Goal: Task Accomplishment & Management: Manage account settings

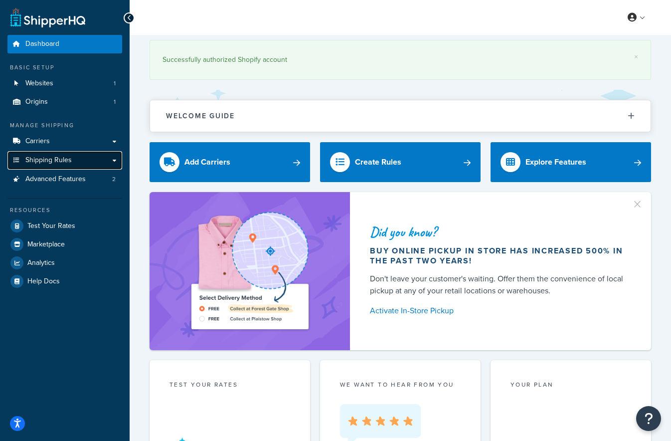
click at [43, 159] on span "Shipping Rules" at bounding box center [48, 160] width 46 height 8
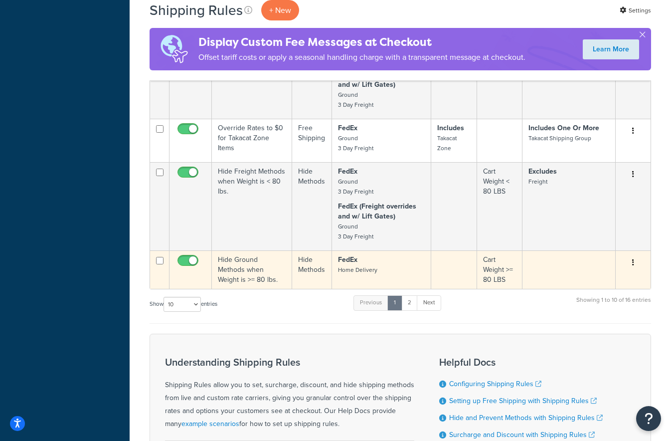
scroll to position [670, 0]
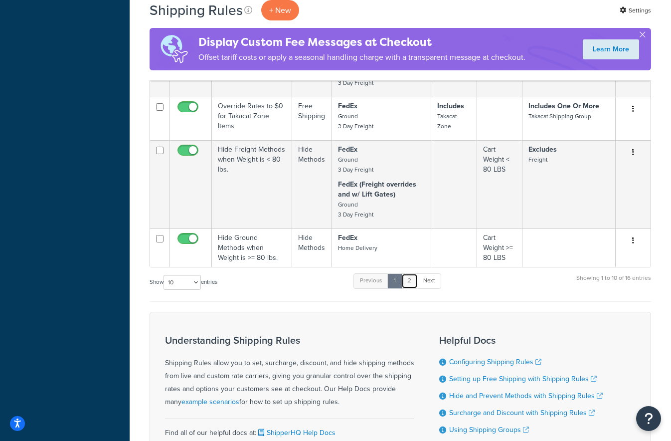
click at [412, 282] on link "2" at bounding box center [410, 280] width 16 height 15
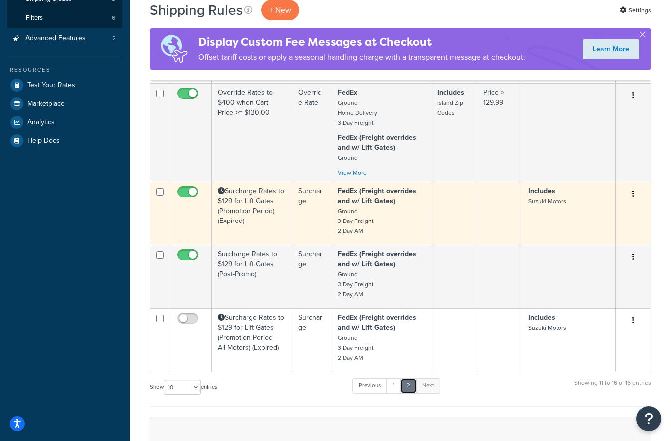
scroll to position [217, 0]
click at [246, 226] on td "Surcharge Rates to $129 for Lift Gates (Promotion Period) (Expired)" at bounding box center [252, 214] width 80 height 63
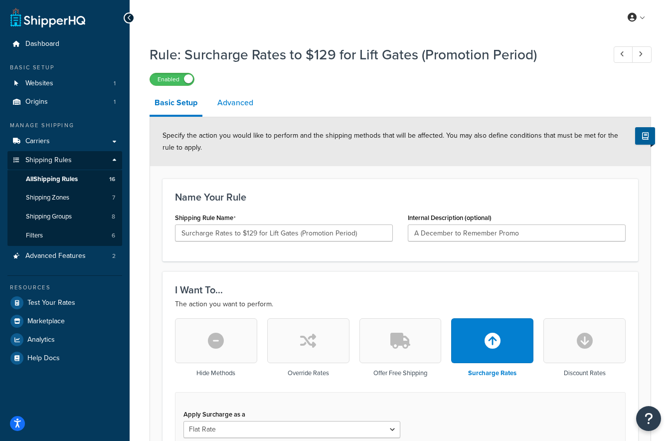
click at [234, 107] on link "Advanced" at bounding box center [236, 103] width 46 height 24
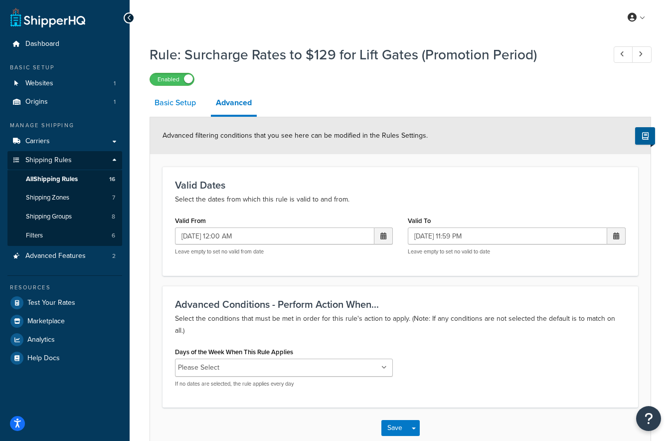
click at [180, 103] on link "Basic Setup" at bounding box center [175, 103] width 51 height 24
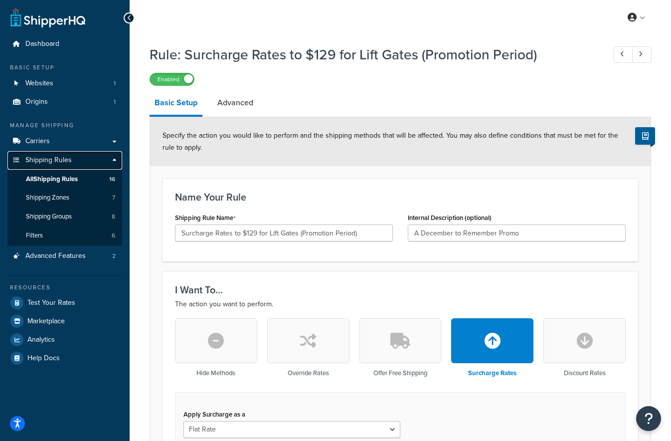
click at [43, 161] on span "Shipping Rules" at bounding box center [48, 160] width 46 height 8
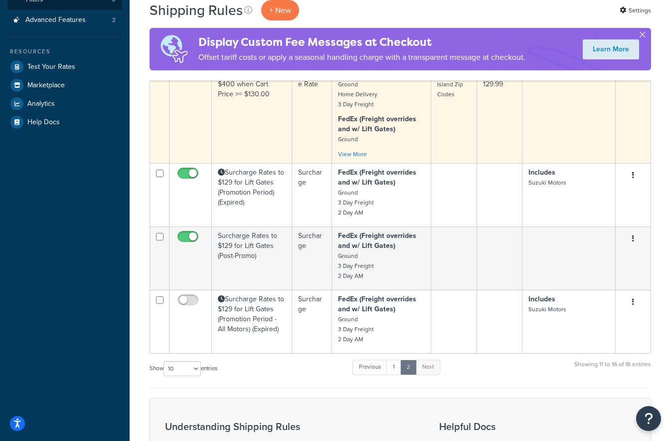
scroll to position [246, 0]
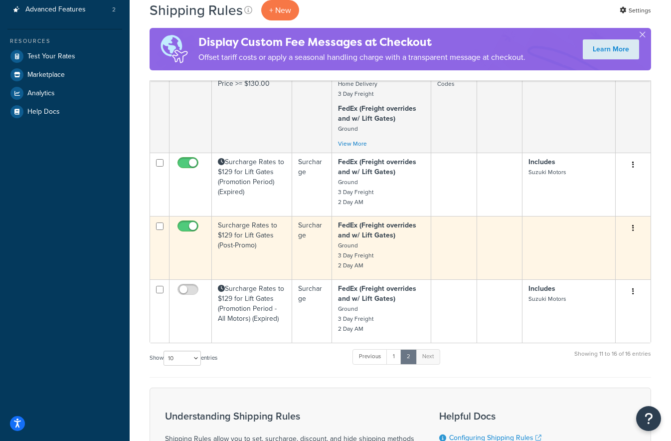
click at [258, 255] on td "Surcharge Rates to $129 for Lift Gates (Post-Promo)" at bounding box center [252, 247] width 80 height 63
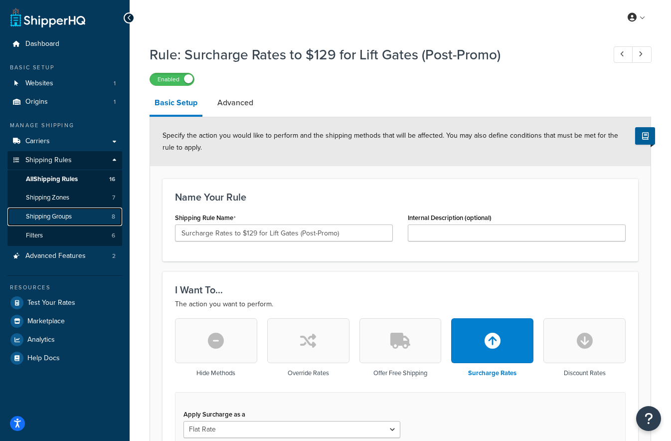
click at [39, 219] on span "Shipping Groups" at bounding box center [49, 217] width 46 height 8
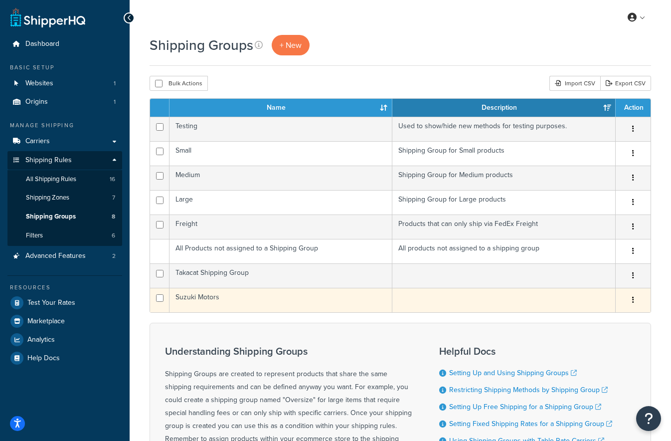
click at [263, 300] on td "Suzuki Motors" at bounding box center [281, 300] width 223 height 24
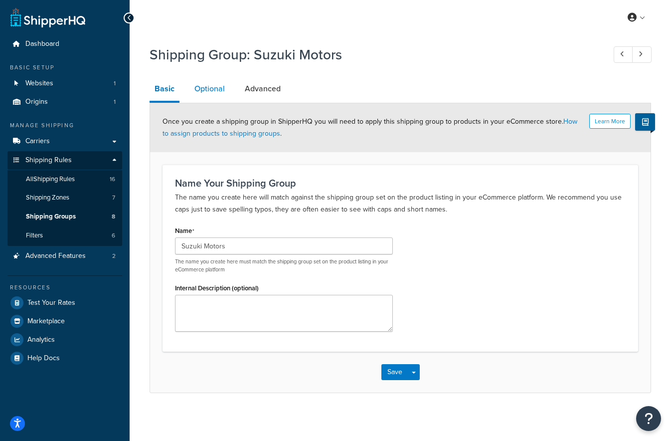
click at [206, 88] on link "Optional" at bounding box center [210, 89] width 40 height 24
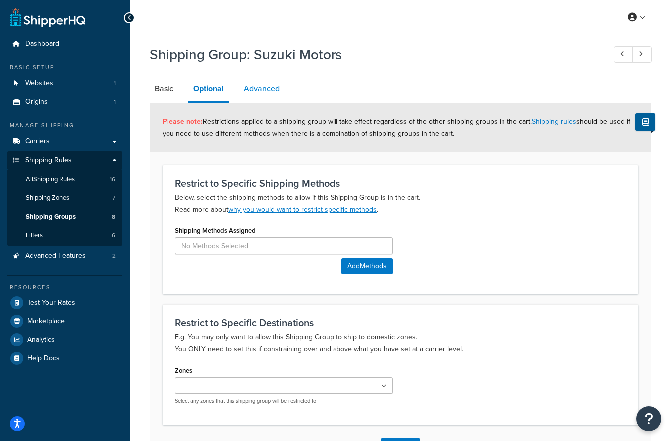
click at [266, 90] on link "Advanced" at bounding box center [262, 89] width 46 height 24
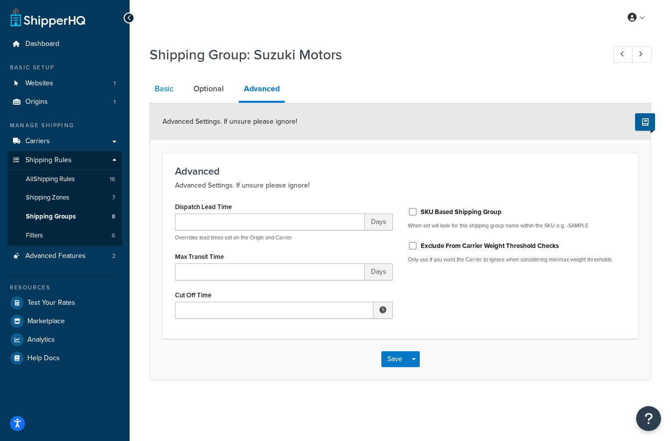
click at [157, 87] on link "Basic" at bounding box center [164, 89] width 29 height 24
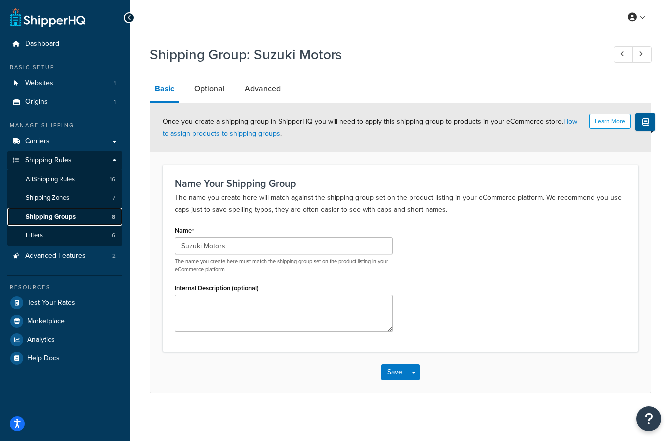
click at [50, 217] on span "Shipping Groups" at bounding box center [51, 217] width 50 height 8
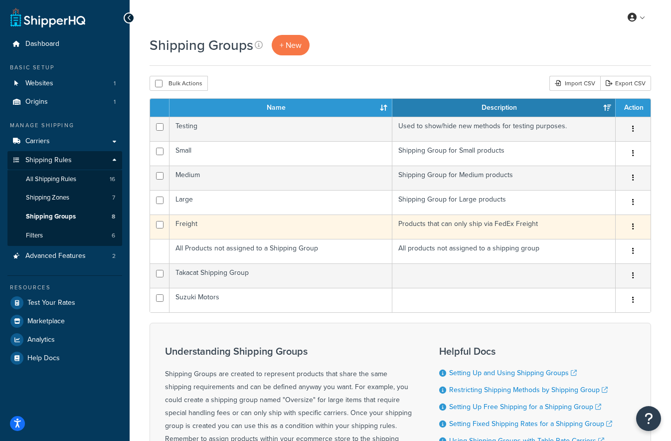
click at [240, 224] on td "Freight" at bounding box center [281, 227] width 223 height 24
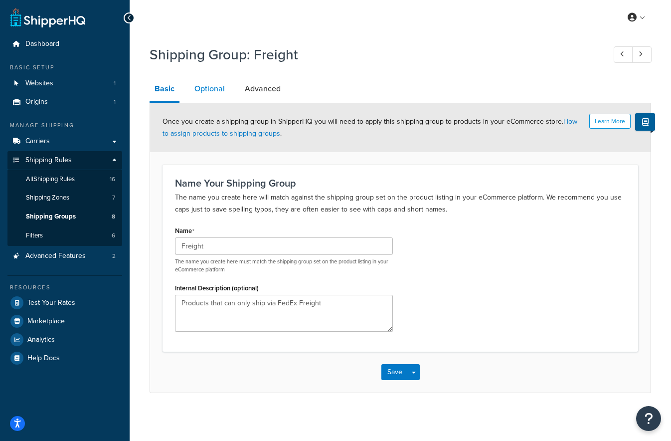
click at [212, 93] on link "Optional" at bounding box center [210, 89] width 40 height 24
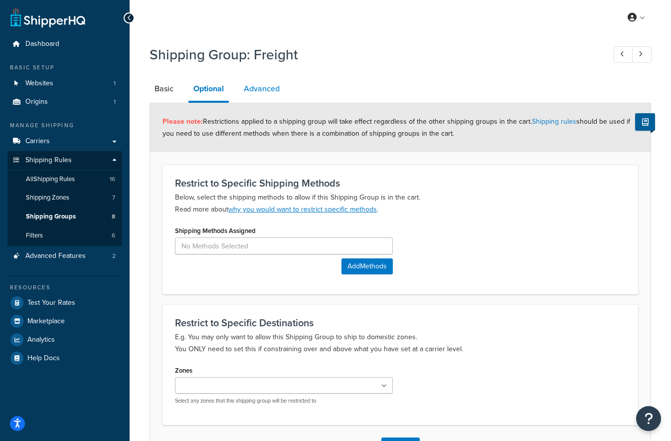
click at [266, 91] on link "Advanced" at bounding box center [262, 89] width 46 height 24
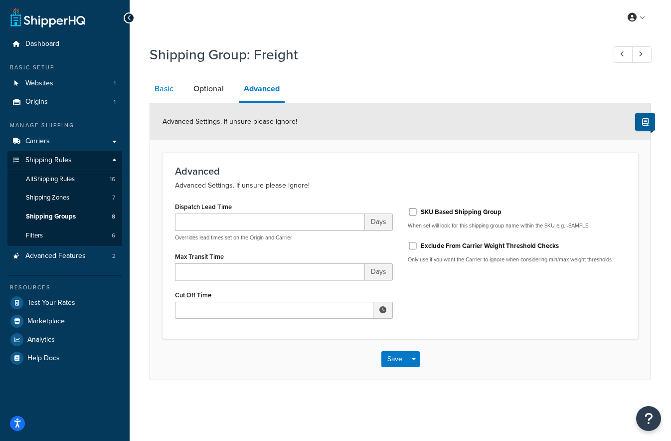
click at [162, 88] on link "Basic" at bounding box center [164, 89] width 29 height 24
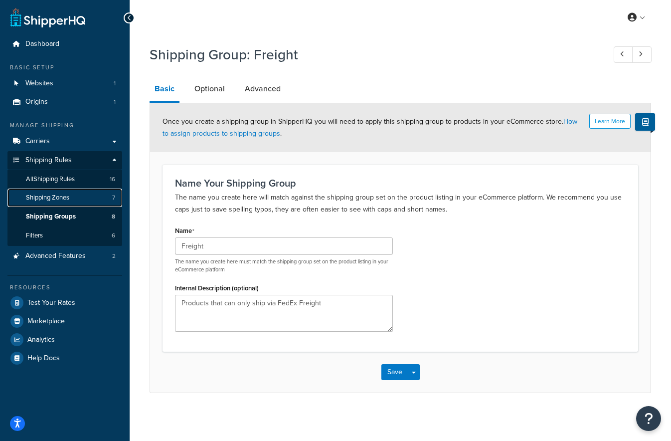
click at [45, 200] on span "Shipping Zones" at bounding box center [47, 198] width 43 height 8
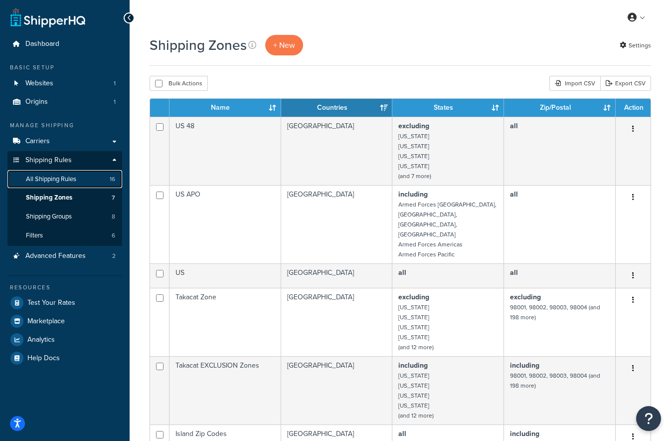
click at [49, 181] on span "All Shipping Rules" at bounding box center [51, 179] width 50 height 8
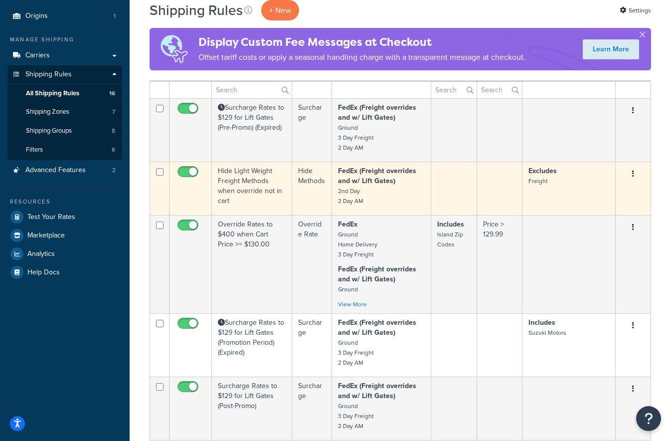
scroll to position [90, 0]
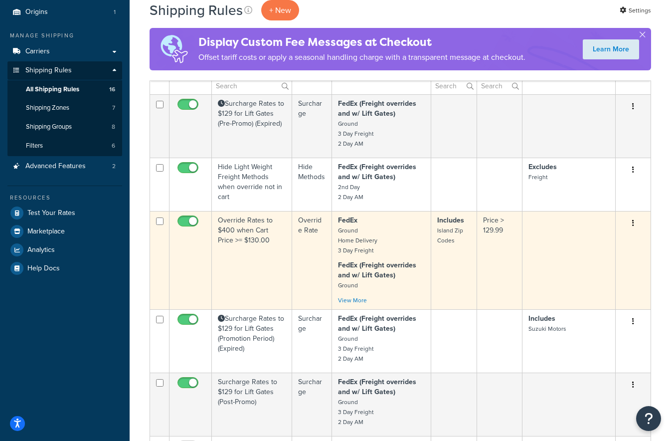
click at [256, 259] on td "Override Rates to $400 when Cart Price >= $130.00" at bounding box center [252, 260] width 80 height 98
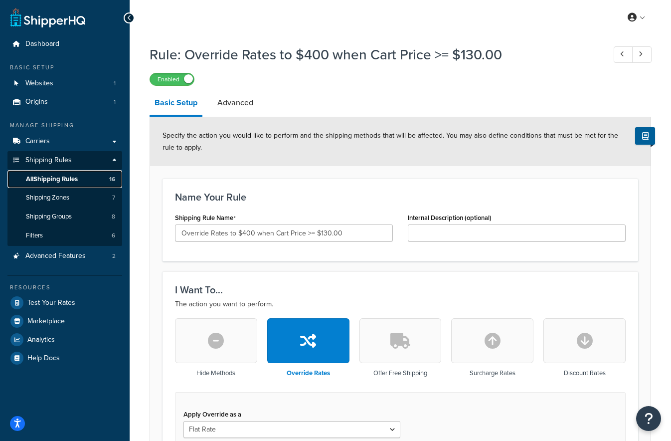
click at [50, 180] on span "All Shipping Rules" at bounding box center [52, 179] width 52 height 8
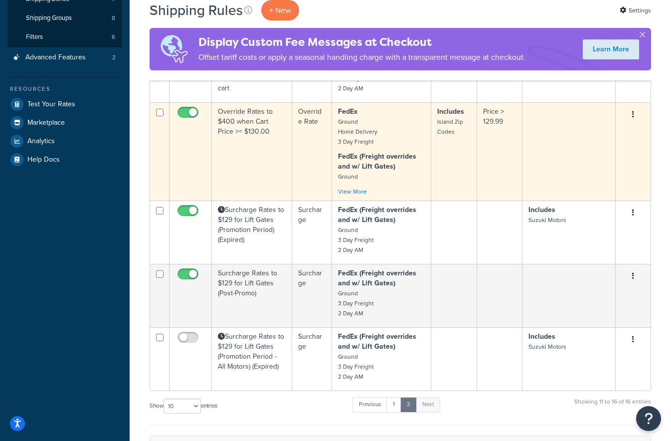
scroll to position [217, 0]
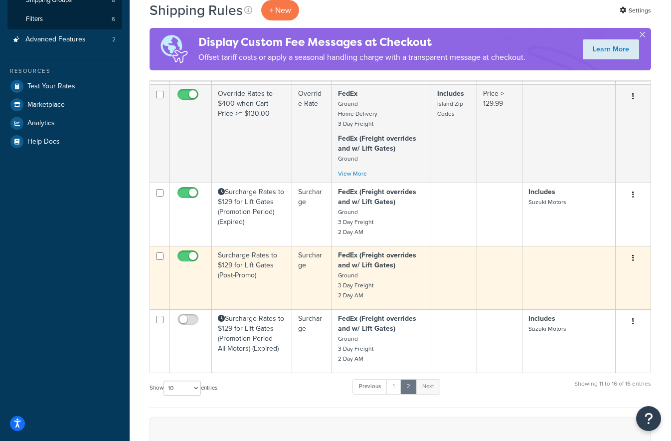
click at [250, 289] on td "Surcharge Rates to $129 for Lift Gates (Post-Promo)" at bounding box center [252, 277] width 80 height 63
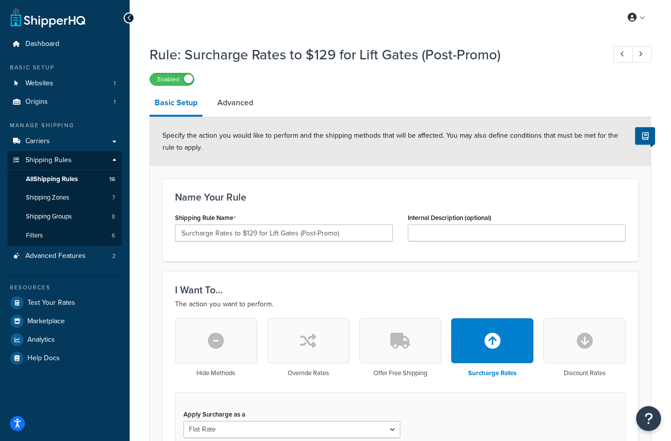
click at [318, 57] on h1 "Rule: Surcharge Rates to $129 for Lift Gates (Post-Promo)" at bounding box center [373, 54] width 446 height 19
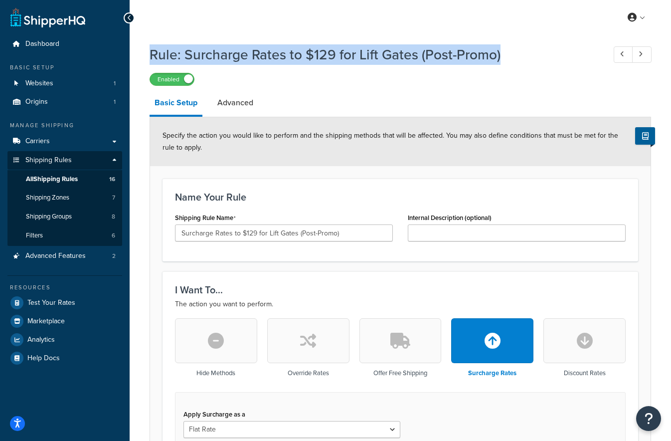
click at [318, 57] on h1 "Rule: Surcharge Rates to $129 for Lift Gates (Post-Promo)" at bounding box center [373, 54] width 446 height 19
click at [45, 182] on span "All Shipping Rules" at bounding box center [52, 179] width 52 height 8
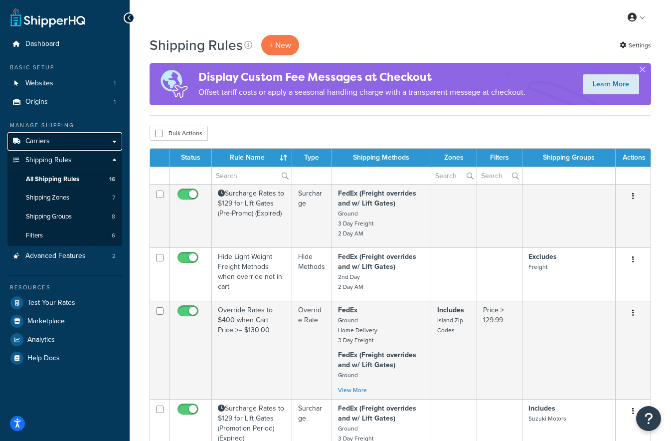
click at [35, 140] on span "Carriers" at bounding box center [37, 141] width 24 height 8
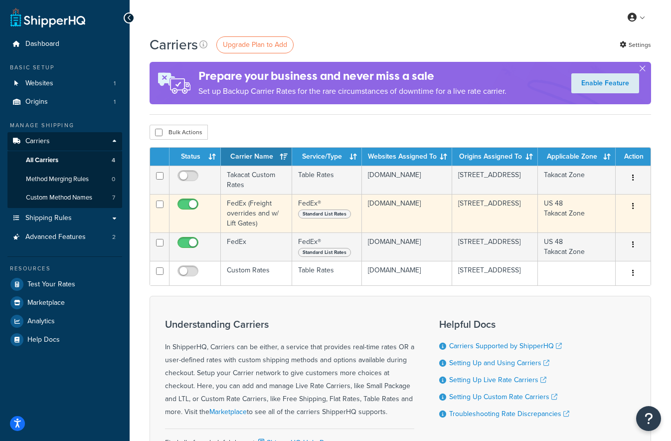
click at [262, 217] on td "FedEx (Freight overrides and w/ Lift Gates)" at bounding box center [256, 213] width 71 height 38
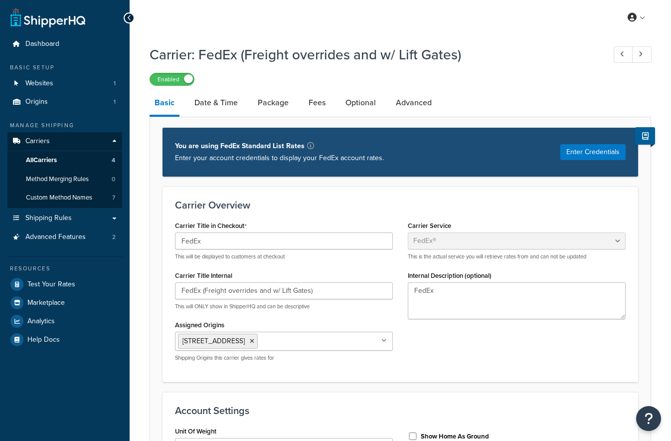
select select "fedEx"
select select "REGULAR_PICKUP"
select select "YOUR_PACKAGING"
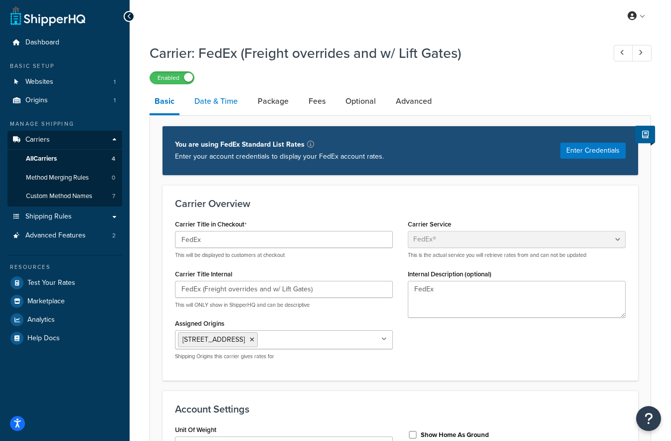
click at [217, 104] on link "Date & Time" at bounding box center [216, 101] width 53 height 24
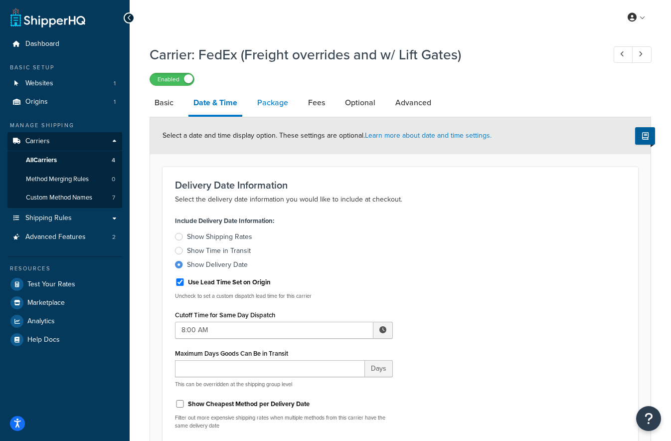
click at [272, 105] on link "Package" at bounding box center [272, 103] width 41 height 24
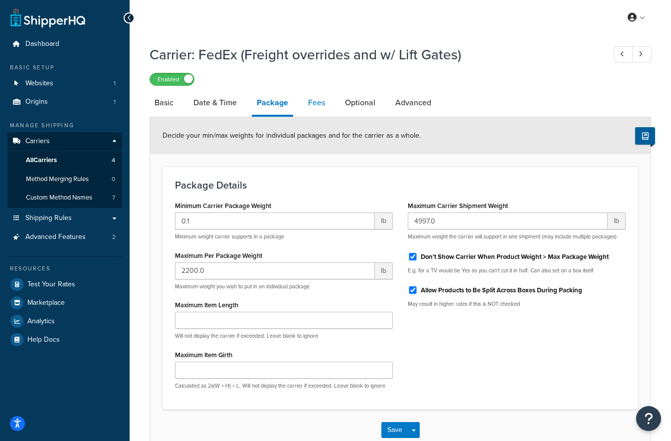
click at [313, 103] on link "Fees" at bounding box center [316, 103] width 27 height 24
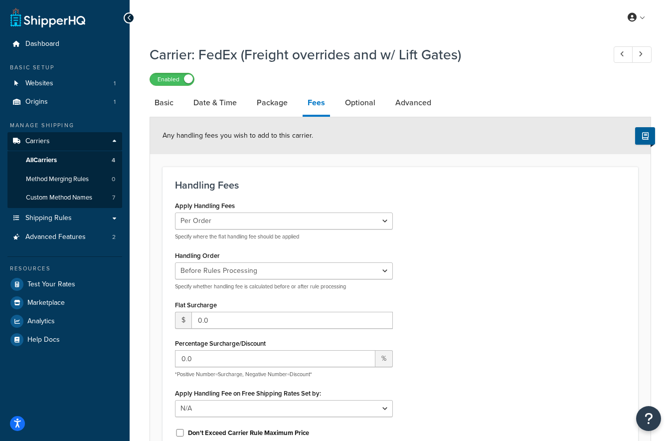
click at [355, 106] on link "Optional" at bounding box center [360, 103] width 40 height 24
select select "business"
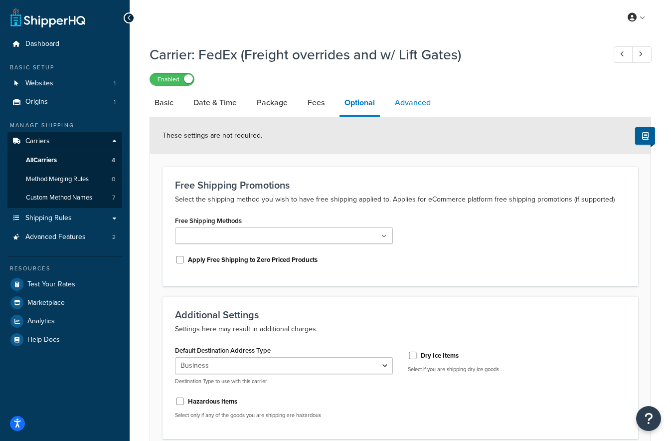
click at [405, 104] on link "Advanced" at bounding box center [413, 103] width 46 height 24
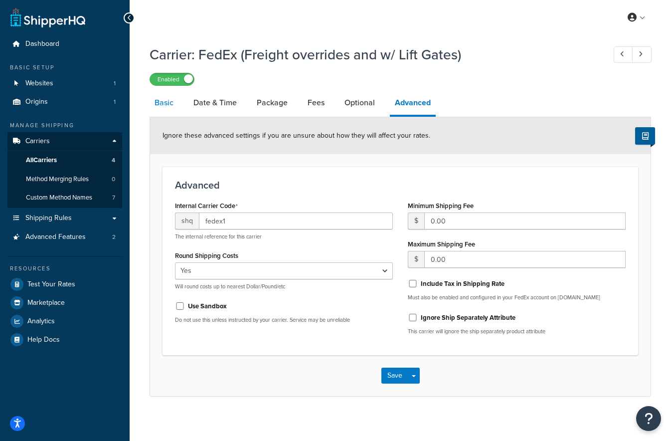
click at [163, 108] on link "Basic" at bounding box center [164, 103] width 29 height 24
select select "fedEx"
select select "REGULAR_PICKUP"
select select "YOUR_PACKAGING"
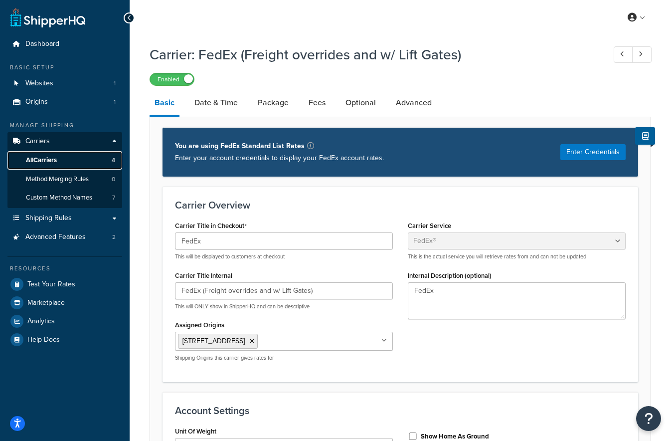
click at [45, 160] on span "All Carriers" at bounding box center [41, 160] width 31 height 8
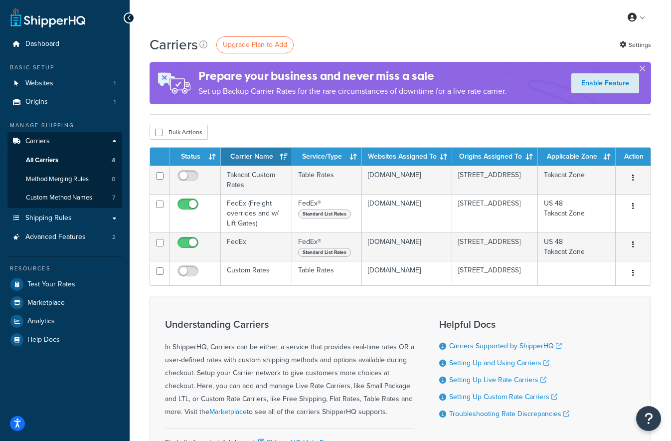
click at [250, 129] on div "Bulk Actions Duplicate Delete" at bounding box center [401, 132] width 502 height 15
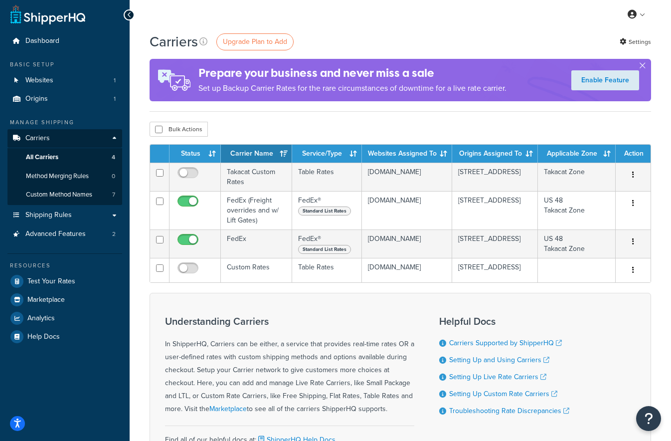
scroll to position [5, 0]
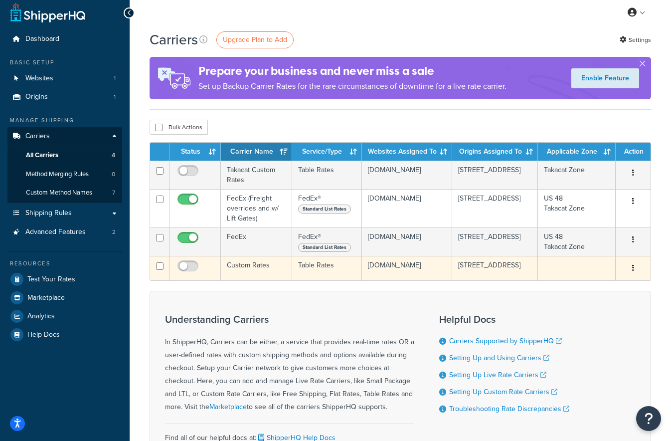
click at [260, 271] on td "Custom Rates" at bounding box center [256, 268] width 71 height 24
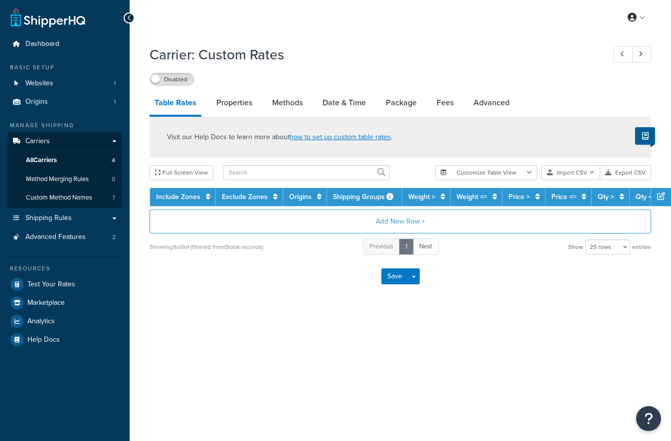
select select "25"
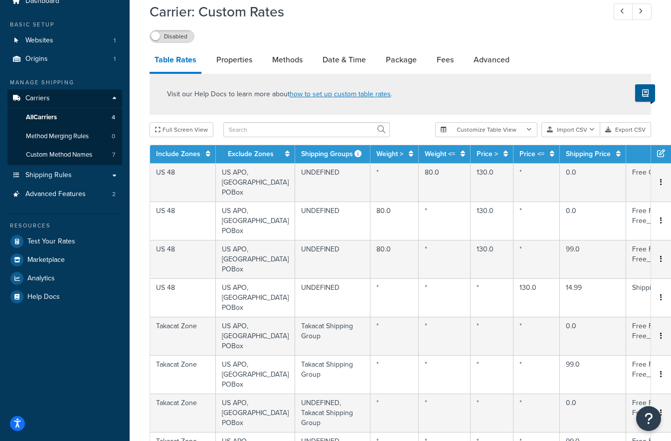
scroll to position [5, 0]
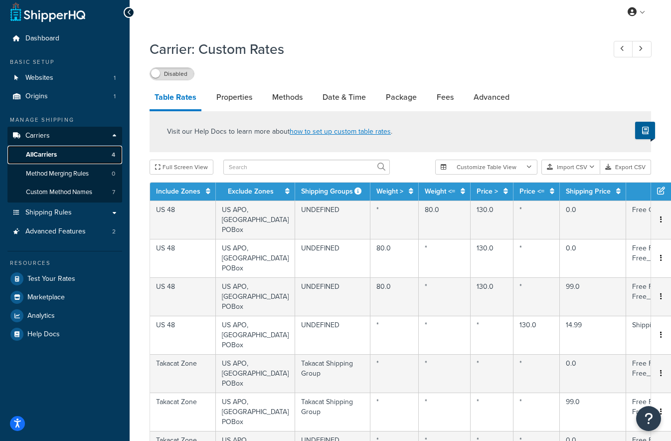
click at [40, 155] on span "All Carriers" at bounding box center [41, 155] width 31 height 8
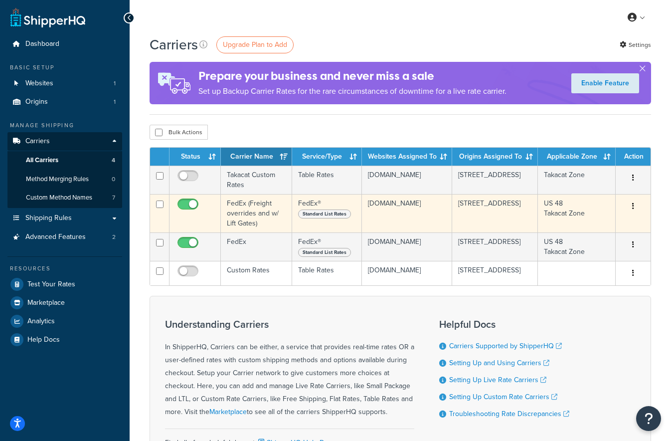
click at [253, 217] on td "FedEx (Freight overrides and w/ Lift Gates)" at bounding box center [256, 213] width 71 height 38
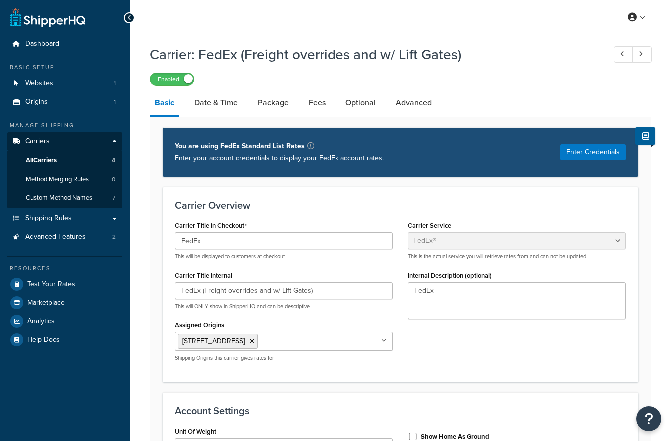
select select "fedEx"
select select "REGULAR_PICKUP"
select select "YOUR_PACKAGING"
click at [218, 106] on link "Date & Time" at bounding box center [216, 103] width 53 height 24
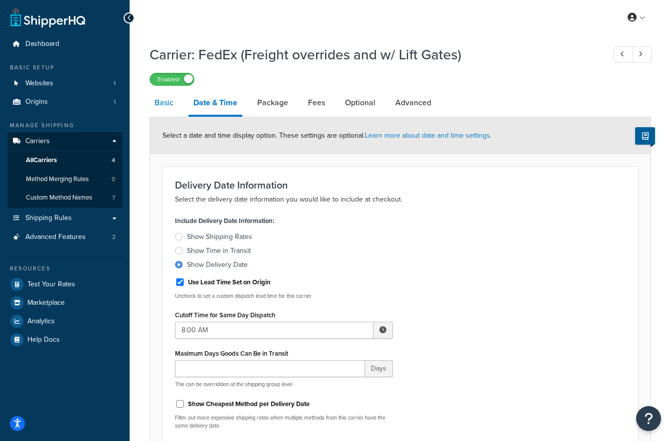
click at [164, 101] on link "Basic" at bounding box center [164, 103] width 29 height 24
select select "fedEx"
select select "REGULAR_PICKUP"
select select "YOUR_PACKAGING"
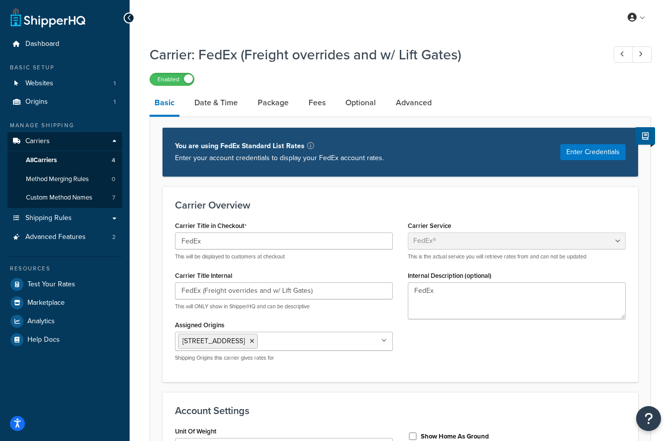
click at [47, 218] on span "Shipping Rules" at bounding box center [48, 218] width 46 height 8
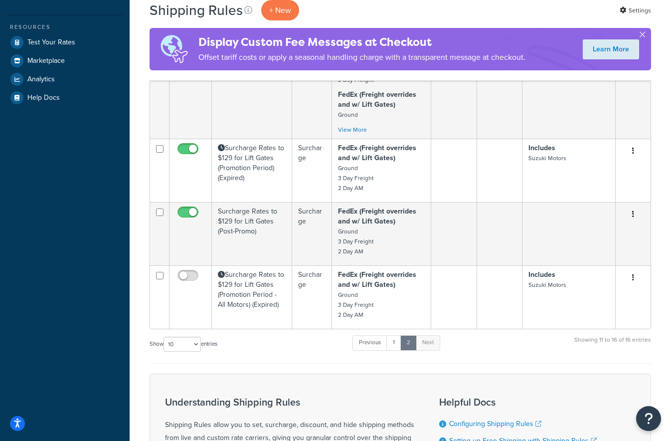
scroll to position [261, 0]
click at [398, 342] on link "1" at bounding box center [394, 342] width 15 height 15
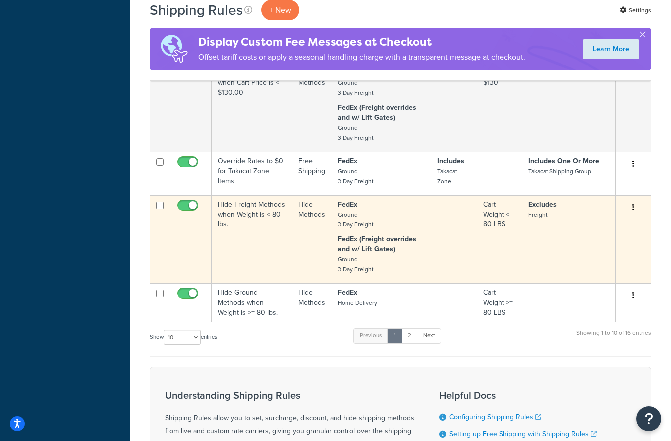
scroll to position [621, 0]
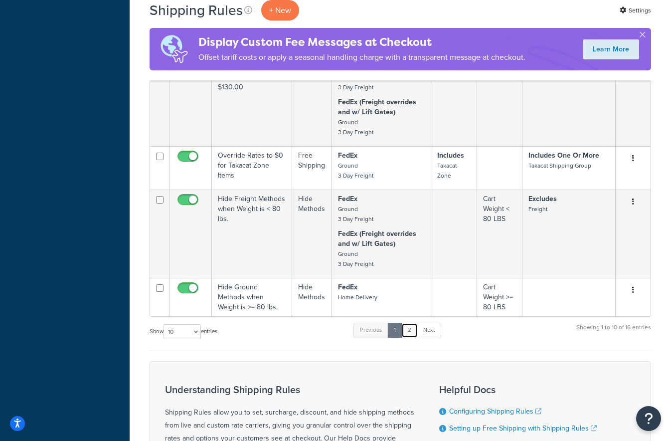
click at [410, 331] on link "2" at bounding box center [410, 330] width 16 height 15
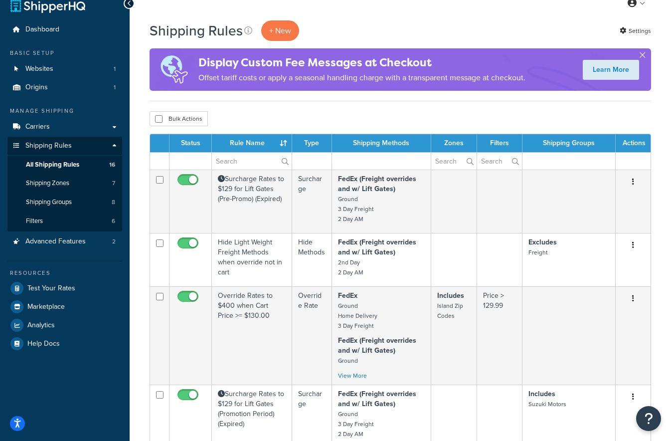
scroll to position [0, 0]
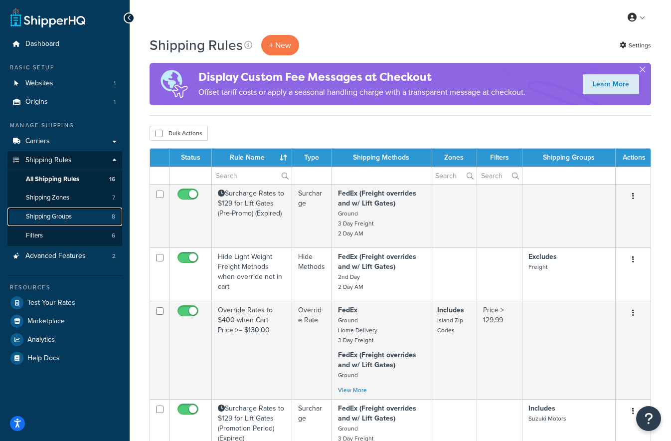
click at [51, 218] on span "Shipping Groups" at bounding box center [49, 217] width 46 height 8
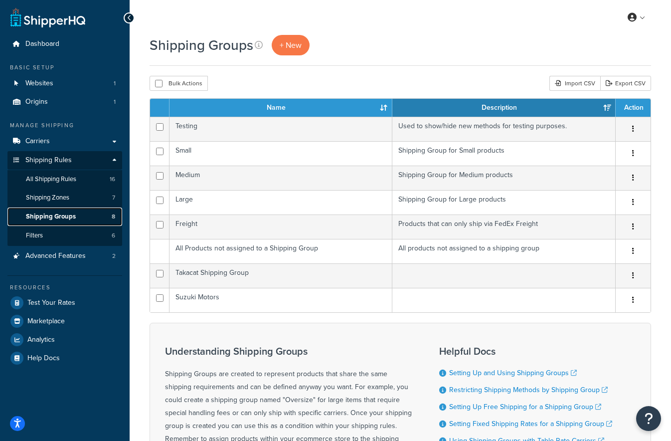
click at [57, 217] on span "Shipping Groups" at bounding box center [51, 217] width 50 height 8
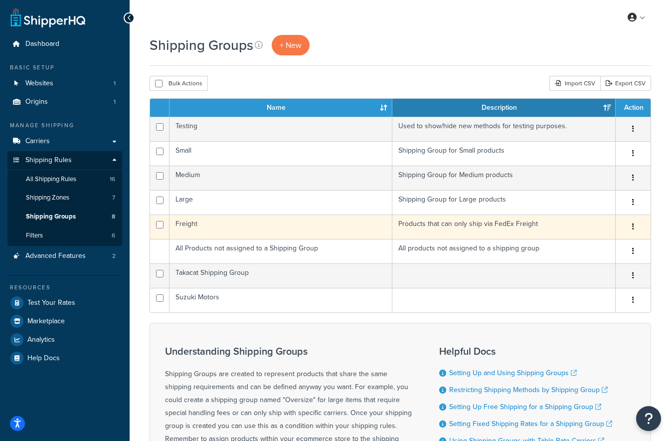
click at [191, 227] on td "Freight" at bounding box center [281, 227] width 223 height 24
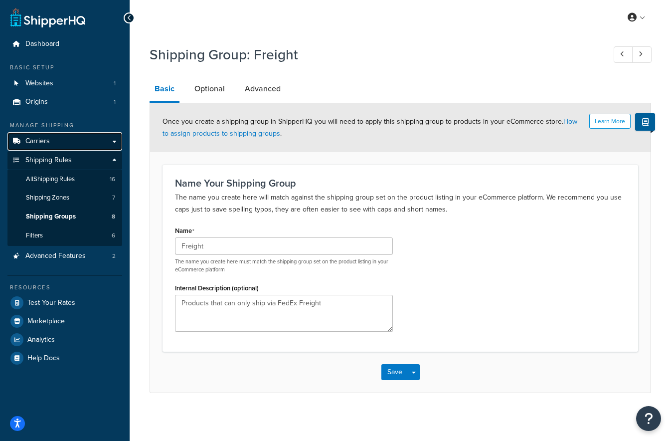
click at [41, 139] on span "Carriers" at bounding box center [37, 141] width 24 height 8
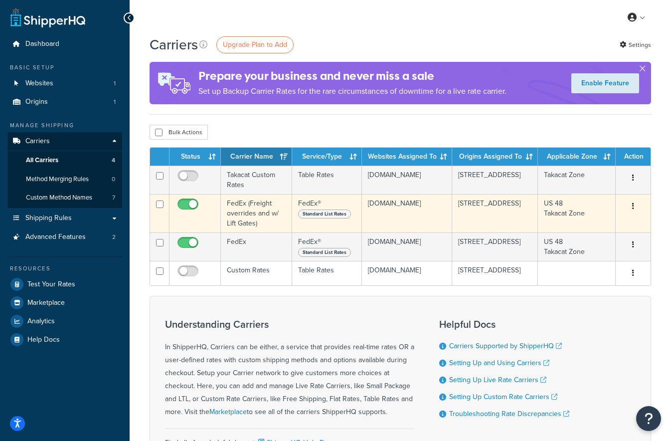
click at [245, 213] on td "FedEx (Freight overrides and w/ Lift Gates)" at bounding box center [256, 213] width 71 height 38
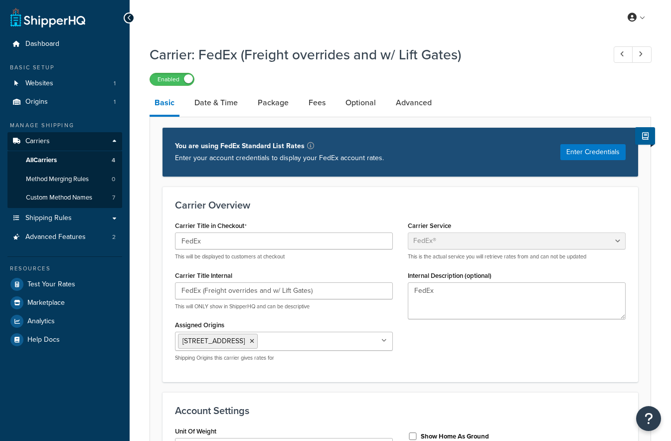
select select "fedEx"
select select "REGULAR_PICKUP"
select select "YOUR_PACKAGING"
click at [213, 102] on link "Date & Time" at bounding box center [216, 103] width 53 height 24
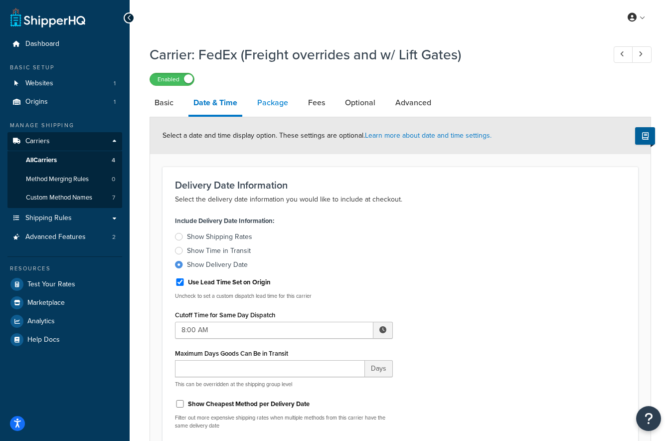
click at [269, 105] on link "Package" at bounding box center [272, 103] width 41 height 24
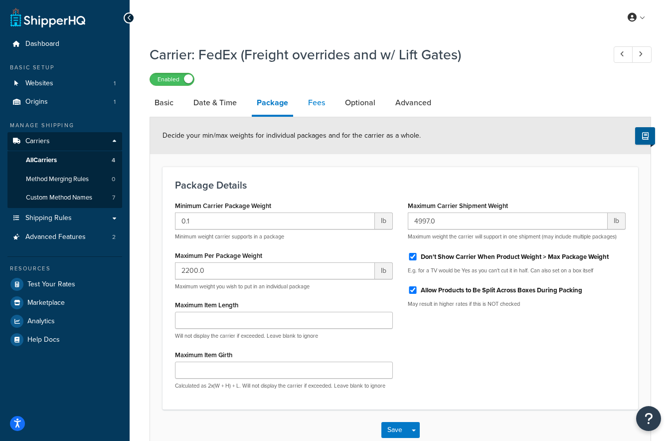
click at [314, 105] on link "Fees" at bounding box center [316, 103] width 27 height 24
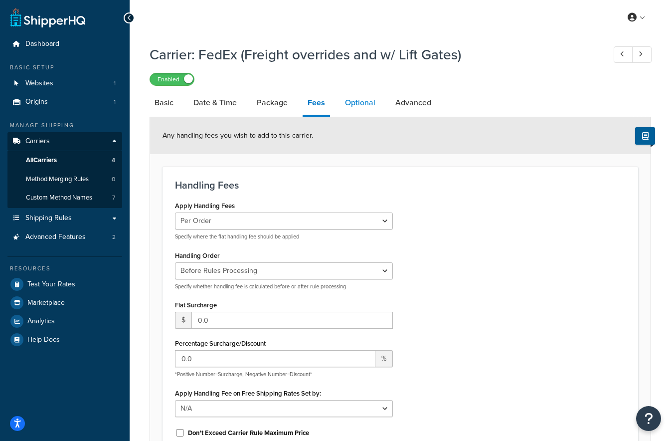
click at [359, 106] on link "Optional" at bounding box center [360, 103] width 40 height 24
select select "business"
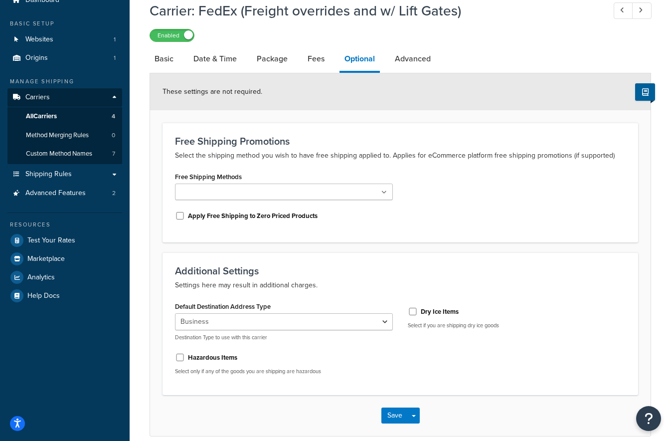
scroll to position [90, 0]
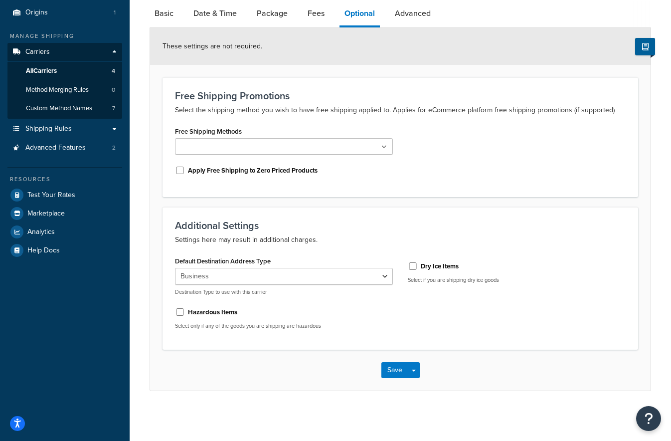
click at [413, 13] on link "Advanced" at bounding box center [413, 13] width 46 height 24
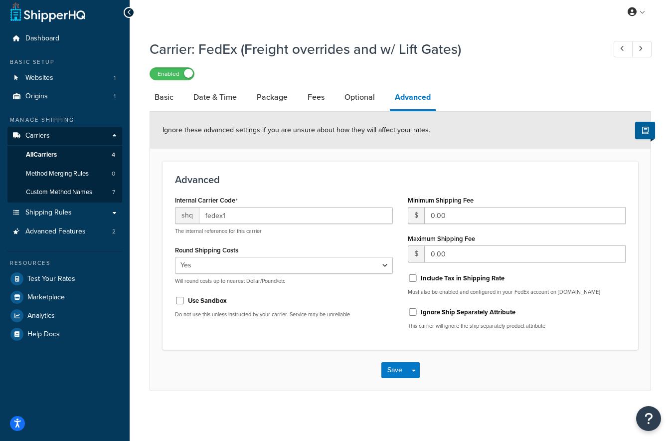
scroll to position [6, 0]
click at [49, 216] on span "Shipping Rules" at bounding box center [48, 213] width 46 height 8
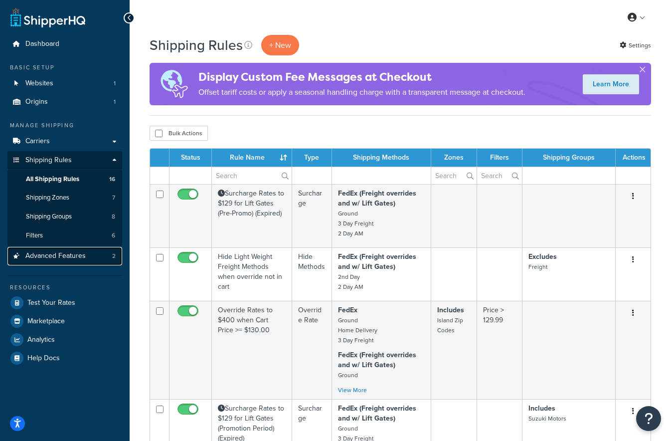
click at [50, 257] on span "Advanced Features" at bounding box center [55, 256] width 60 height 8
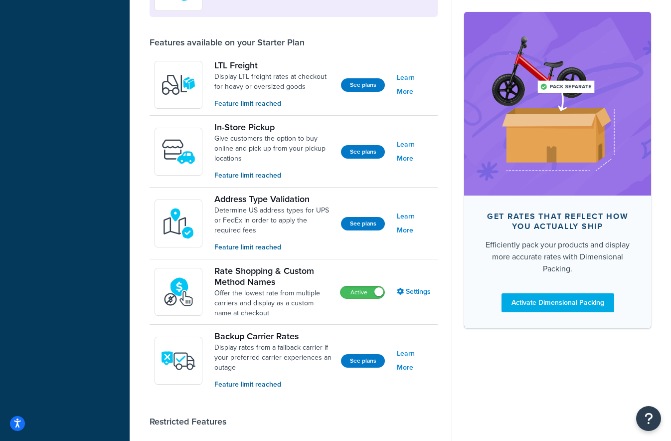
scroll to position [307, 0]
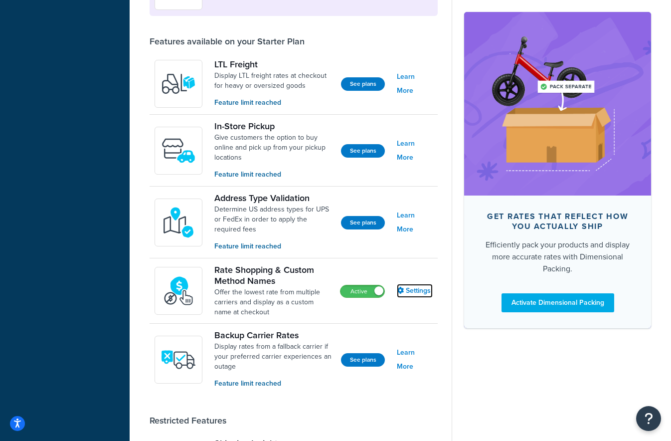
click at [414, 292] on link "Settings" at bounding box center [415, 291] width 36 height 14
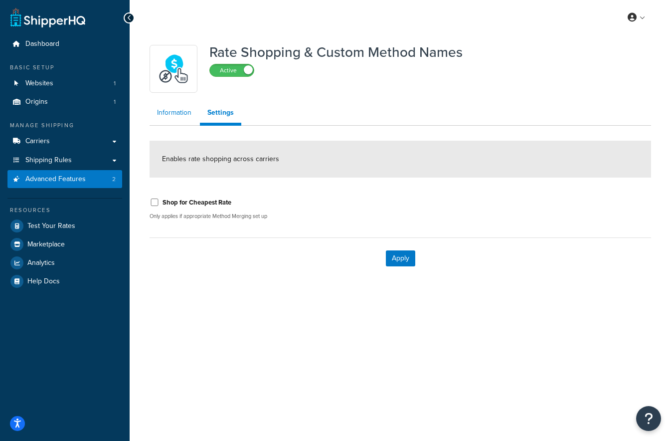
click at [173, 114] on link "Information" at bounding box center [174, 113] width 49 height 20
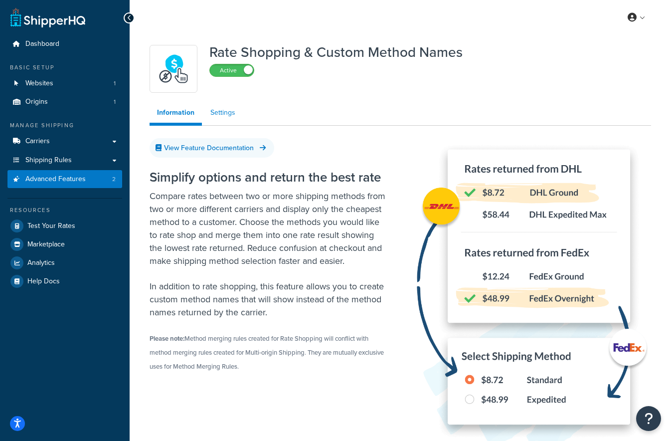
click at [220, 114] on link "Settings" at bounding box center [223, 113] width 40 height 20
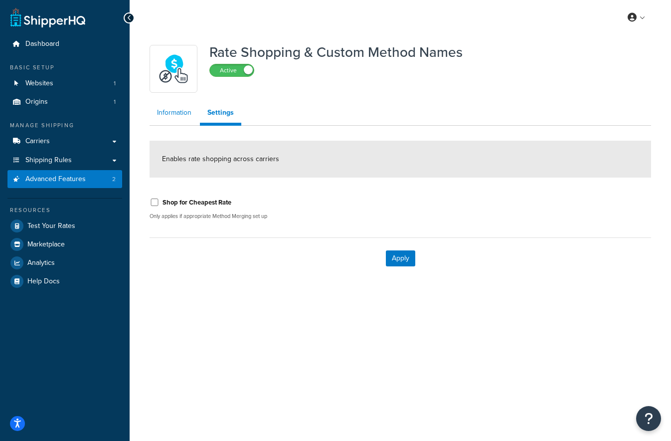
click at [171, 110] on link "Information" at bounding box center [174, 113] width 49 height 20
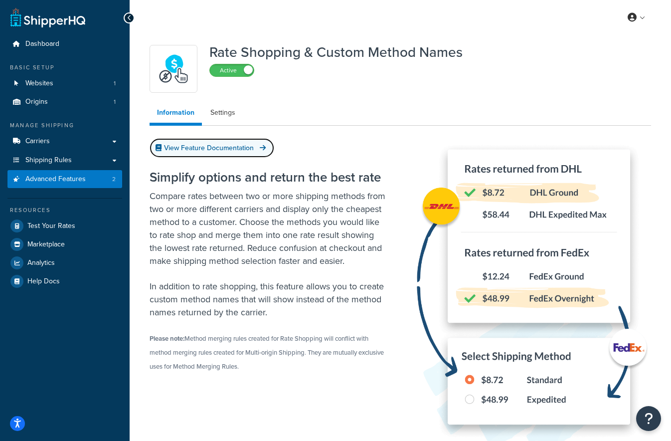
click at [190, 148] on link "View Feature Documentation" at bounding box center [212, 147] width 125 height 19
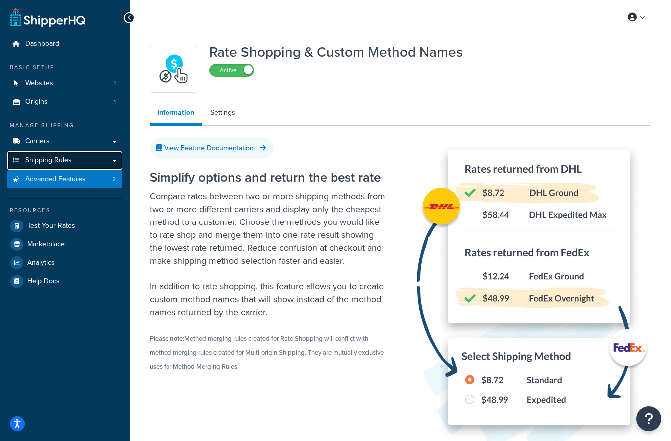
click at [40, 162] on span "Shipping Rules" at bounding box center [48, 160] width 46 height 8
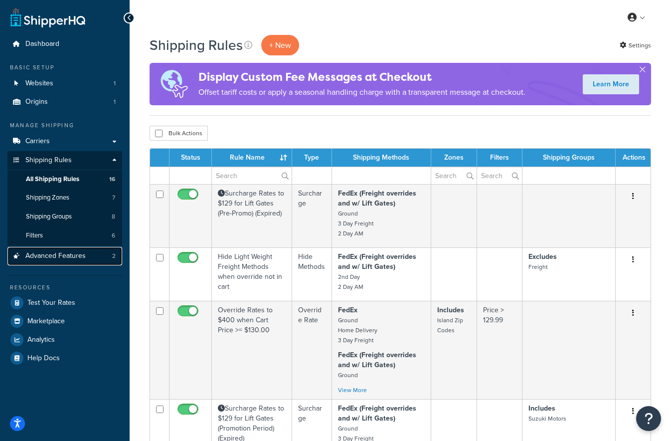
click at [53, 257] on span "Advanced Features" at bounding box center [55, 256] width 60 height 8
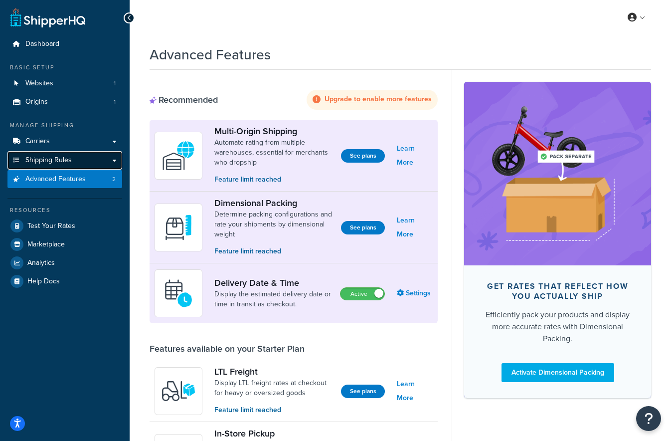
click at [54, 160] on span "Shipping Rules" at bounding box center [48, 160] width 46 height 8
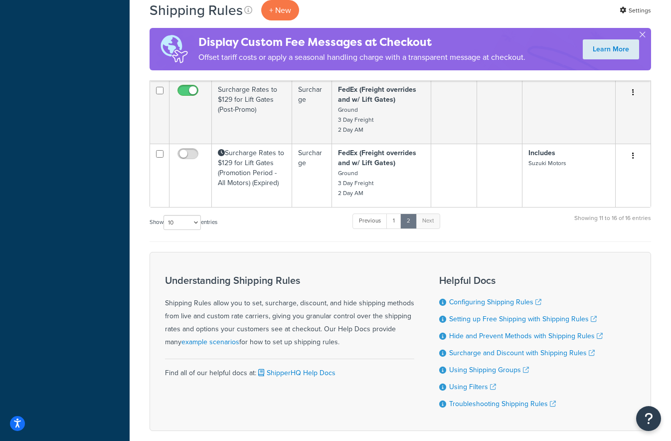
scroll to position [394, 0]
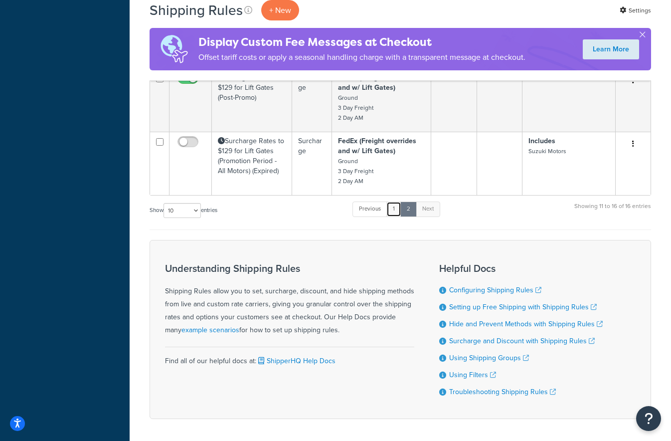
click at [394, 209] on link "1" at bounding box center [394, 209] width 15 height 15
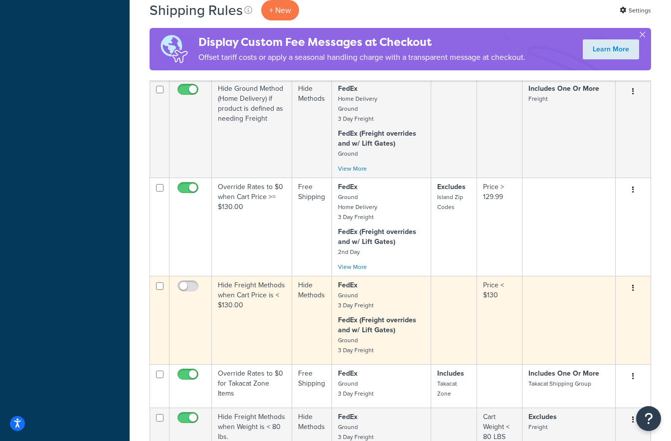
scroll to position [389, 0]
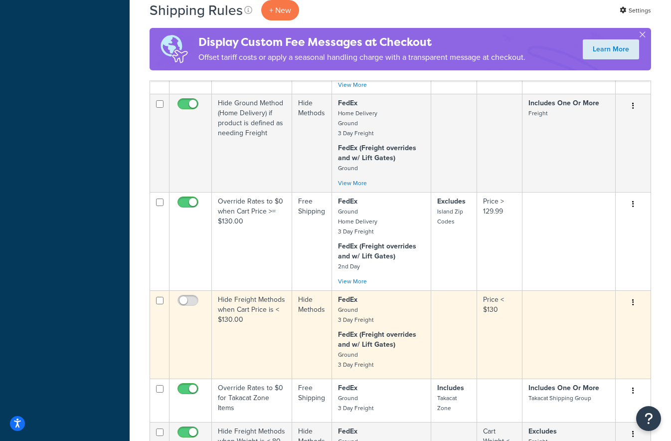
click at [248, 257] on td "Override Rates to $0 when Cart Price >= $130.00" at bounding box center [252, 241] width 80 height 98
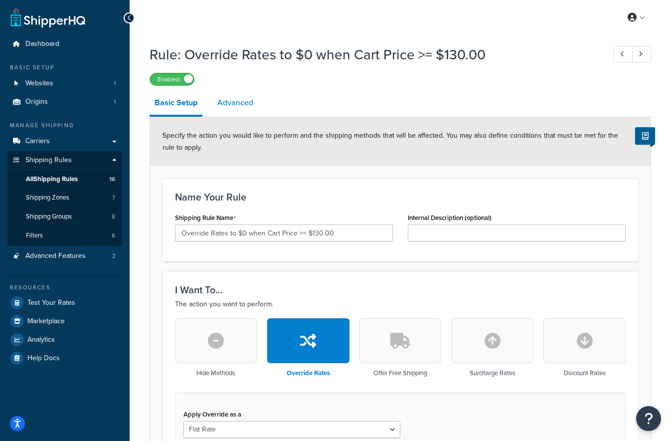
click at [239, 105] on link "Advanced" at bounding box center [236, 103] width 46 height 24
